Goal: Communication & Community: Ask a question

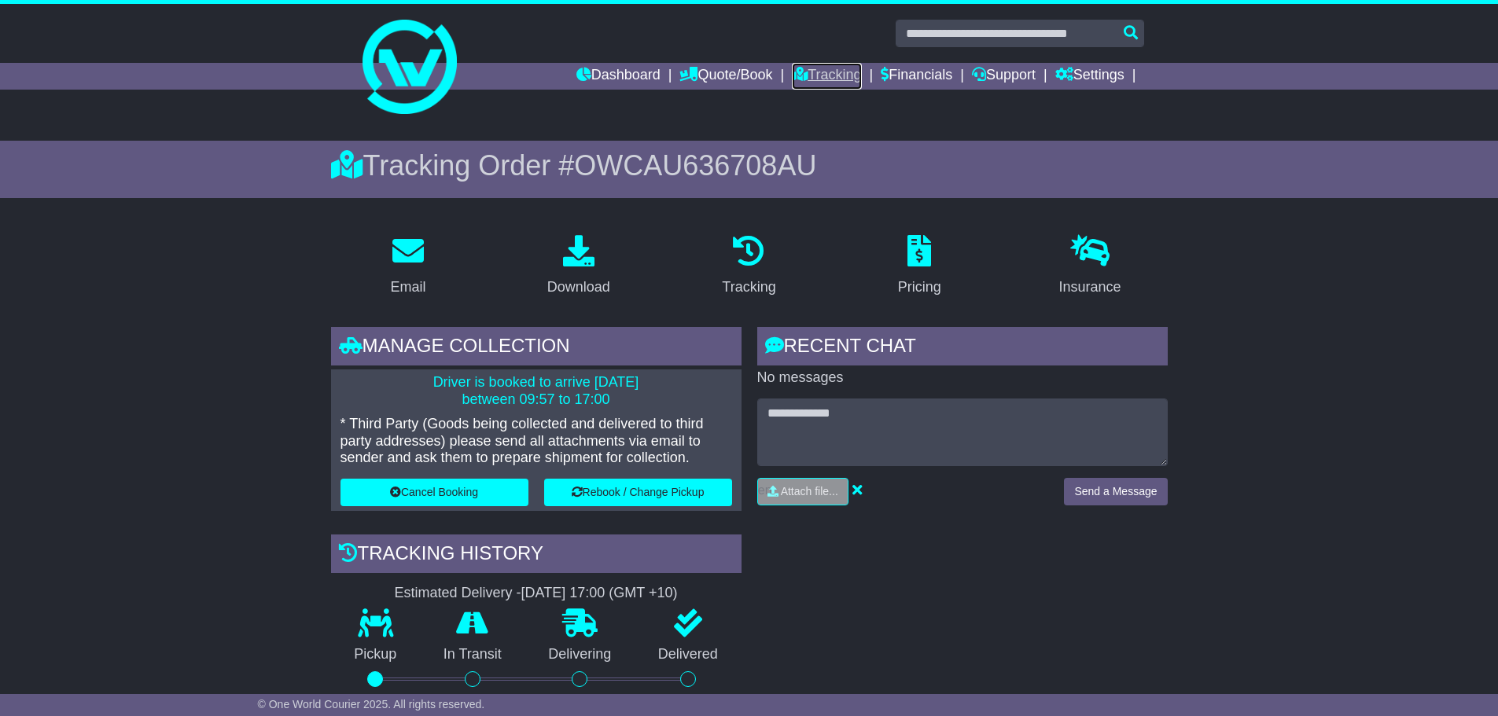
click at [807, 70] on link "Tracking" at bounding box center [826, 76] width 69 height 27
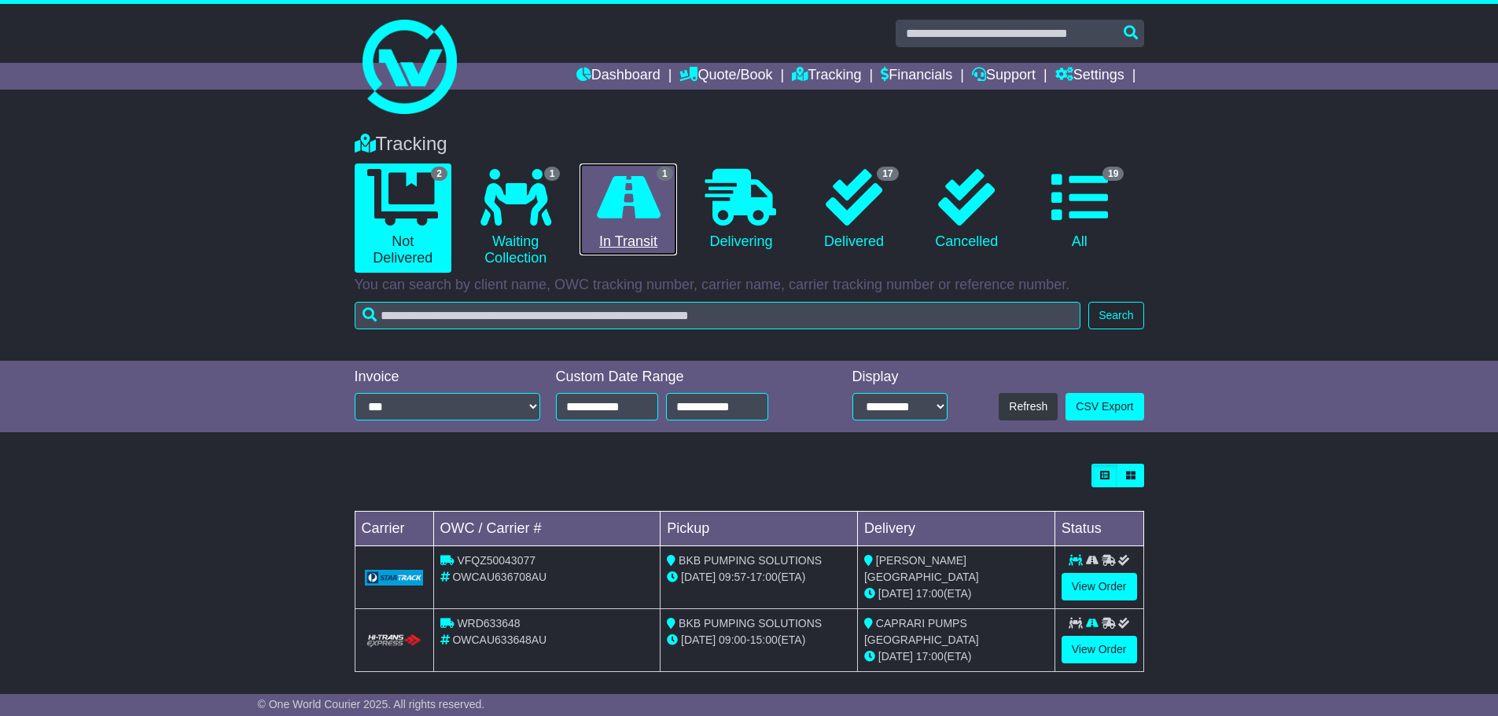
click at [646, 202] on icon at bounding box center [629, 197] width 64 height 57
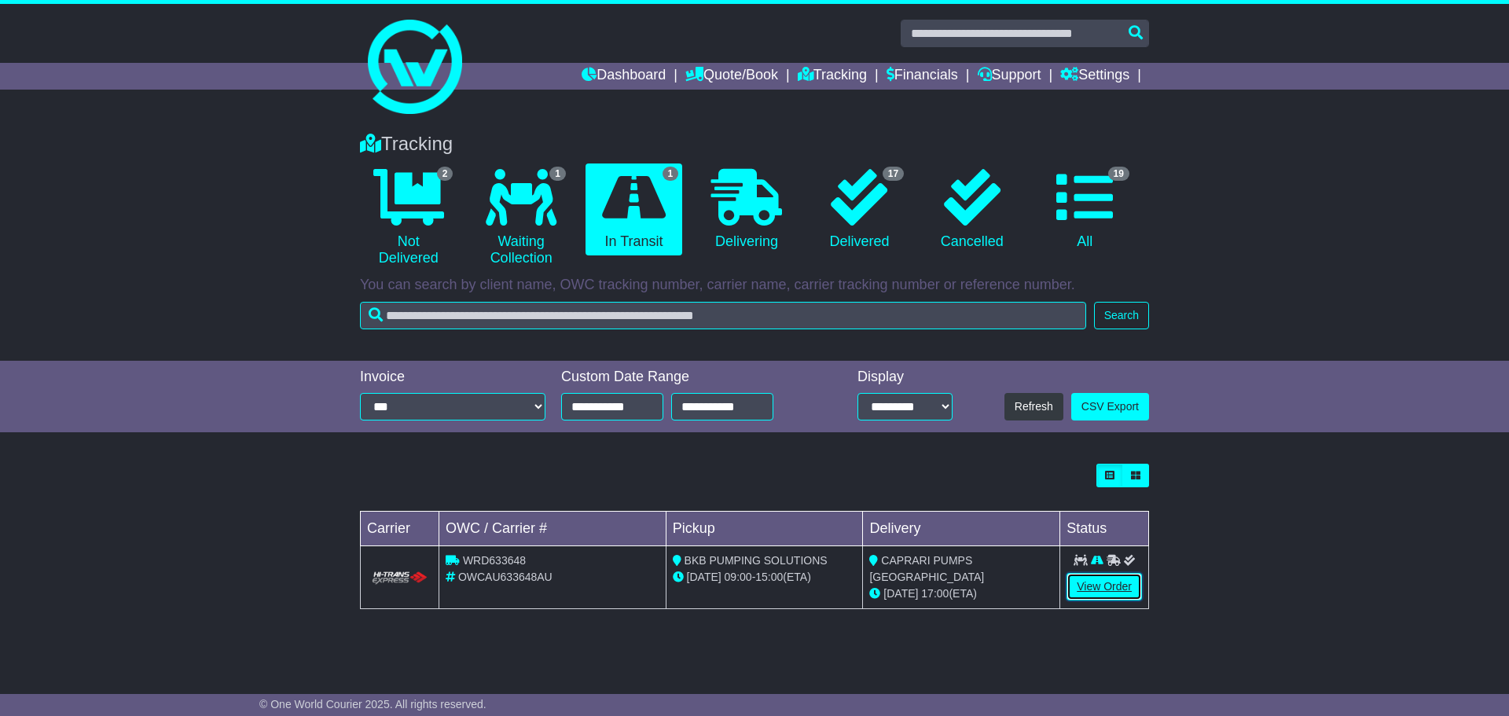
click at [1100, 586] on link "View Order" at bounding box center [1104, 587] width 75 height 28
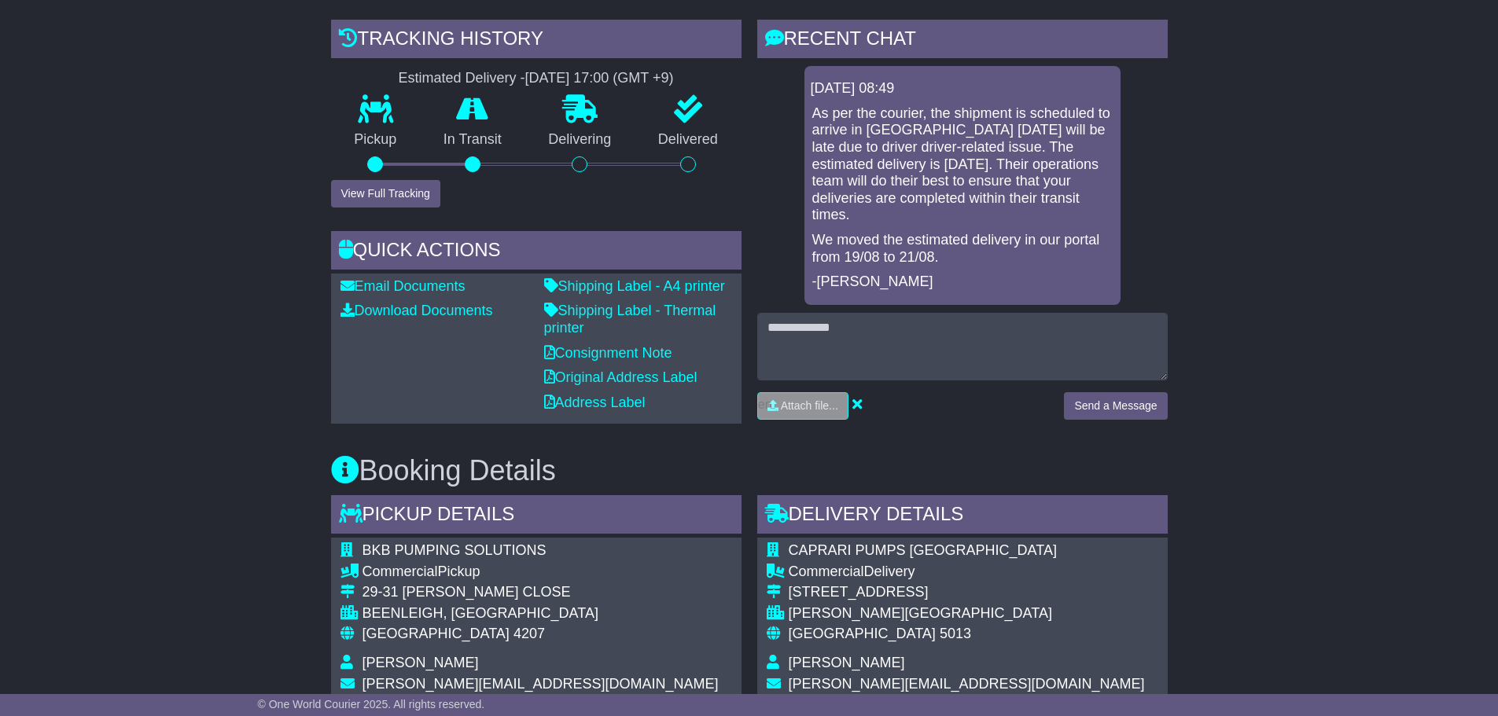
scroll to position [393, 0]
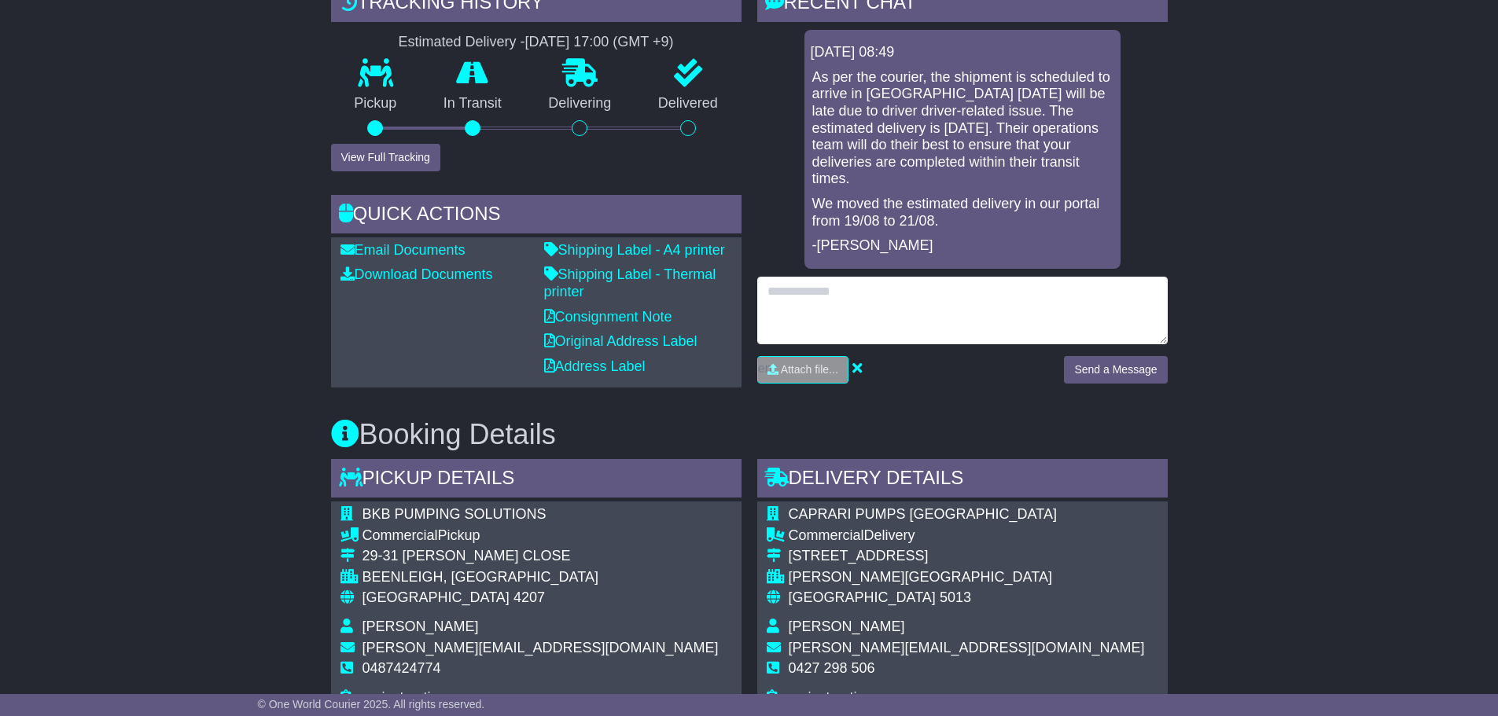
click at [873, 283] on textarea at bounding box center [962, 311] width 410 height 68
type textarea "*******"
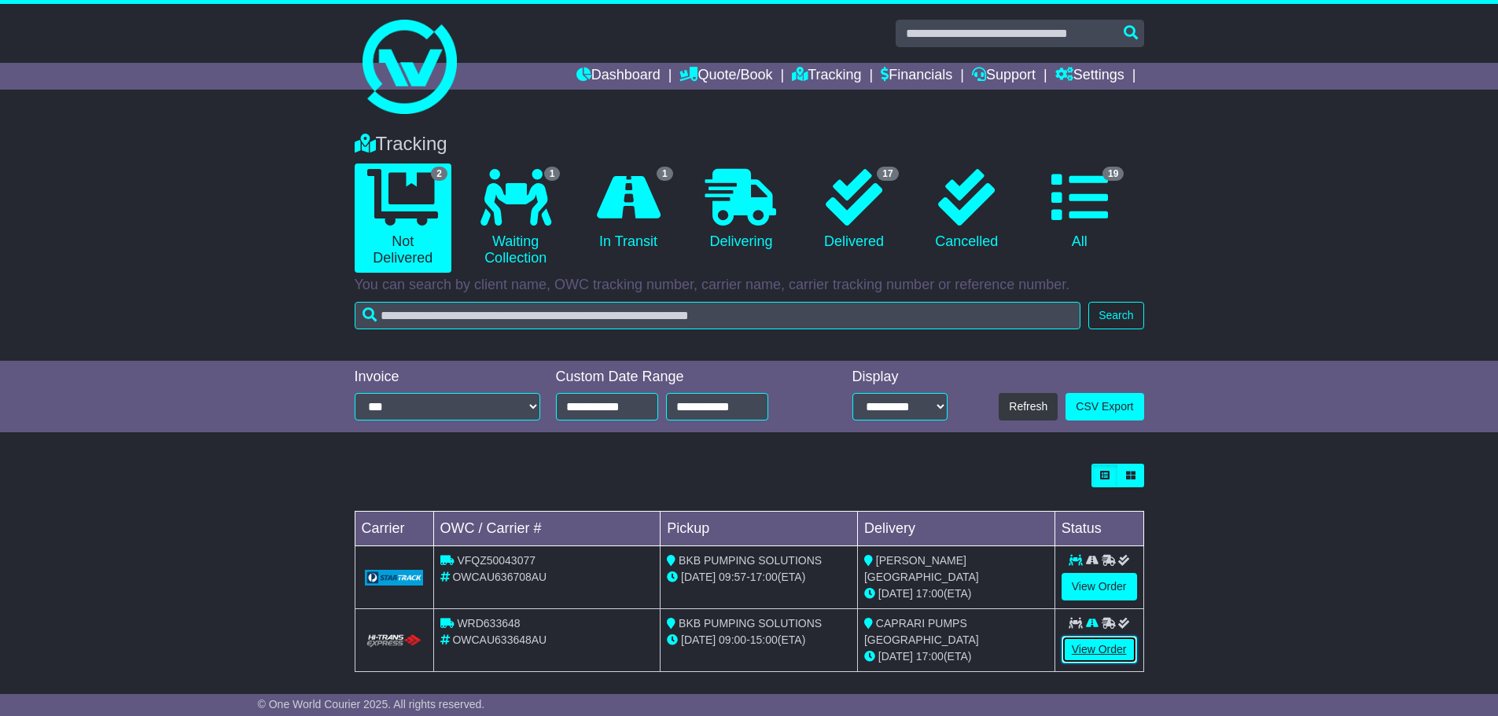
click at [1090, 654] on link "View Order" at bounding box center [1098, 650] width 75 height 28
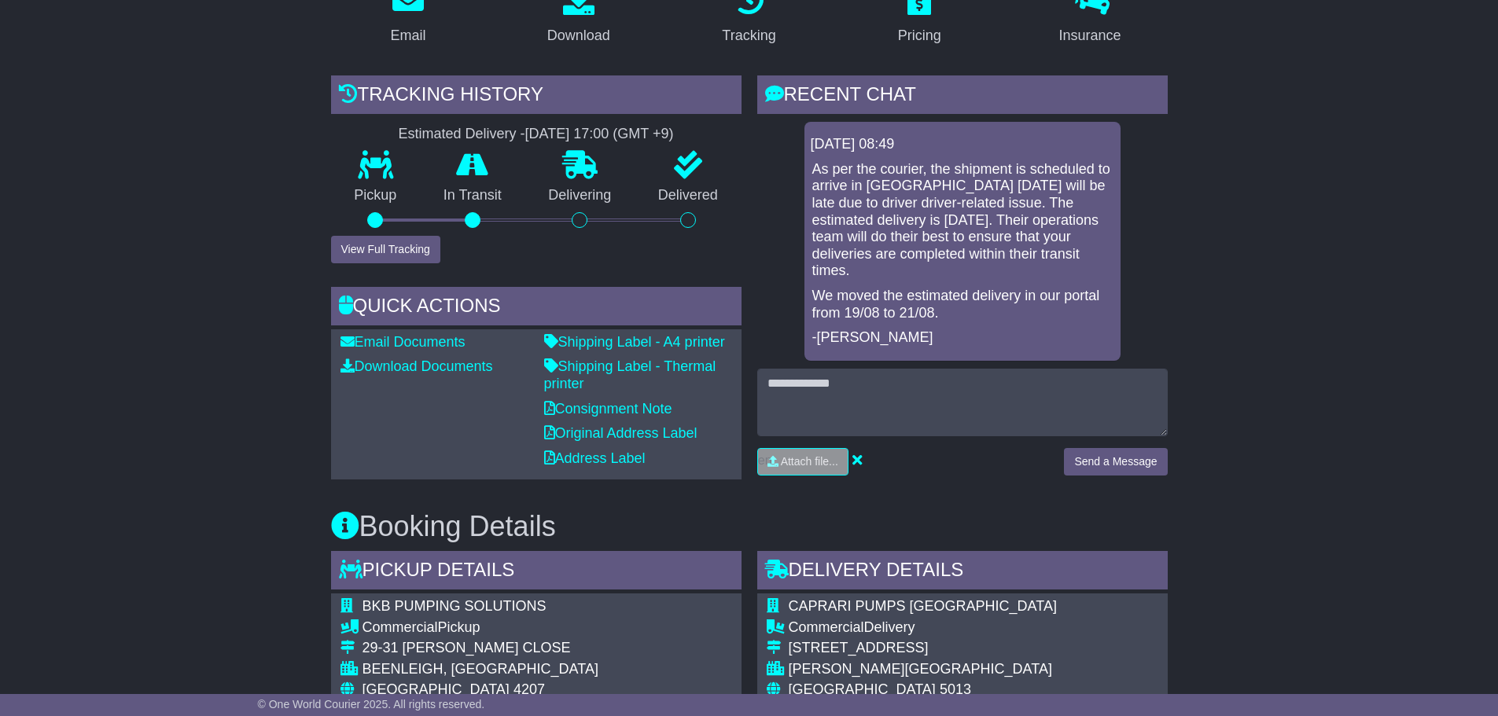
scroll to position [314, 0]
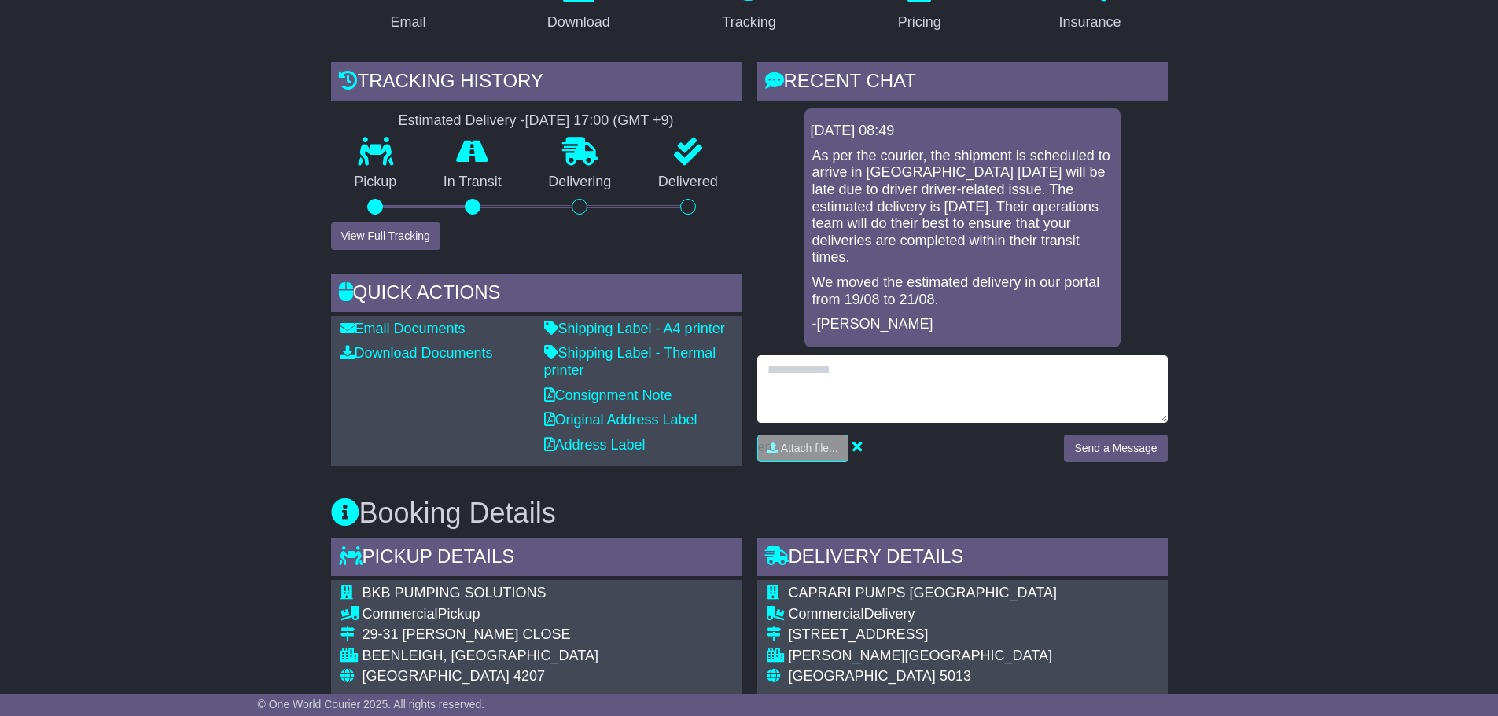
click at [848, 355] on textarea at bounding box center [962, 389] width 410 height 68
type textarea "**********"
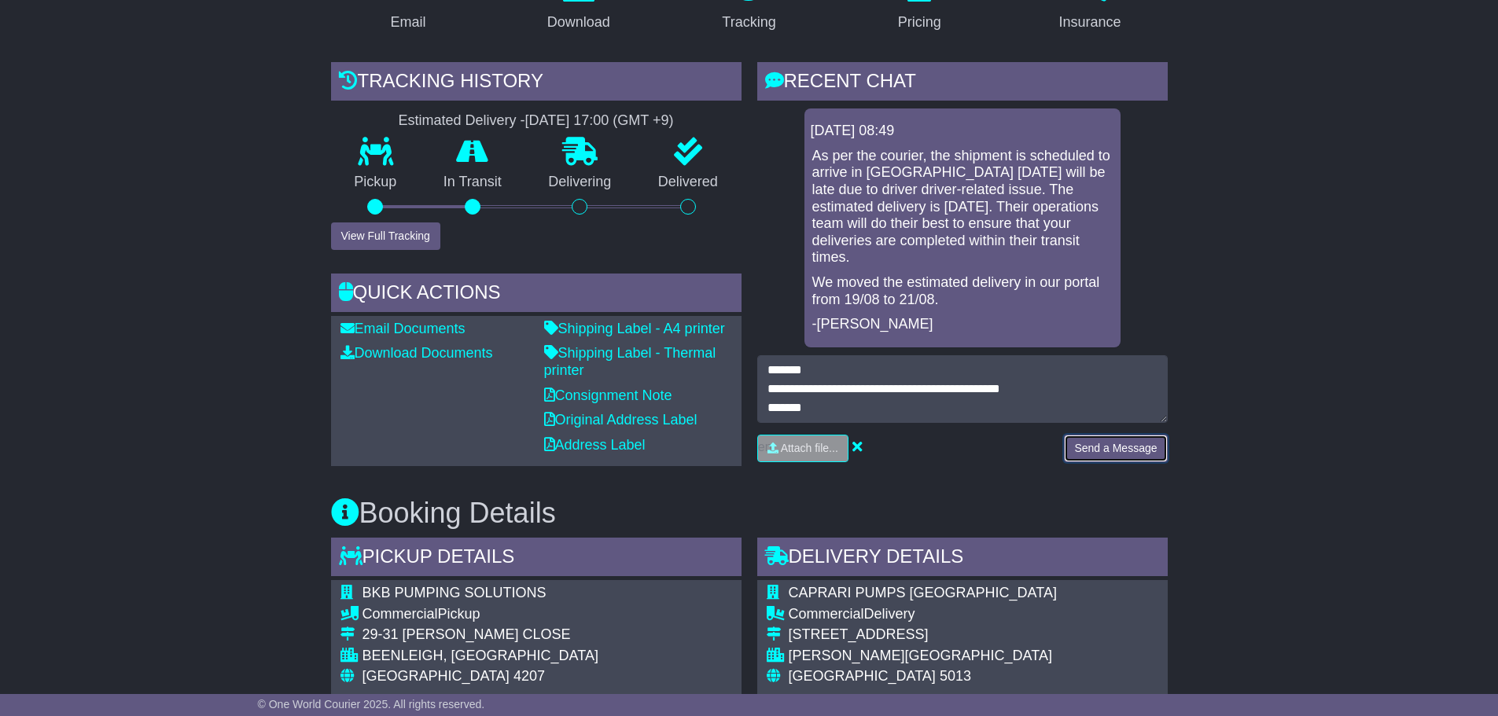
click at [1136, 439] on button "Send a Message" at bounding box center [1115, 449] width 103 height 28
